Goal: Task Accomplishment & Management: Use online tool/utility

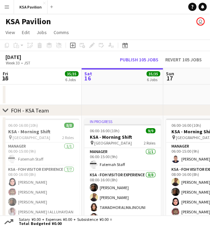
scroll to position [0, 186]
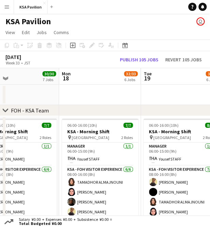
click at [111, 99] on app-date-cell at bounding box center [100, 95] width 82 height 20
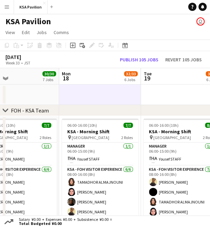
click at [111, 99] on app-date-cell at bounding box center [100, 95] width 82 height 20
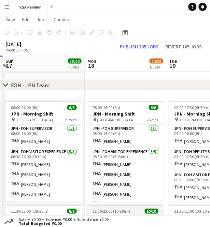
scroll to position [285, 0]
